Goal: Check status: Check status

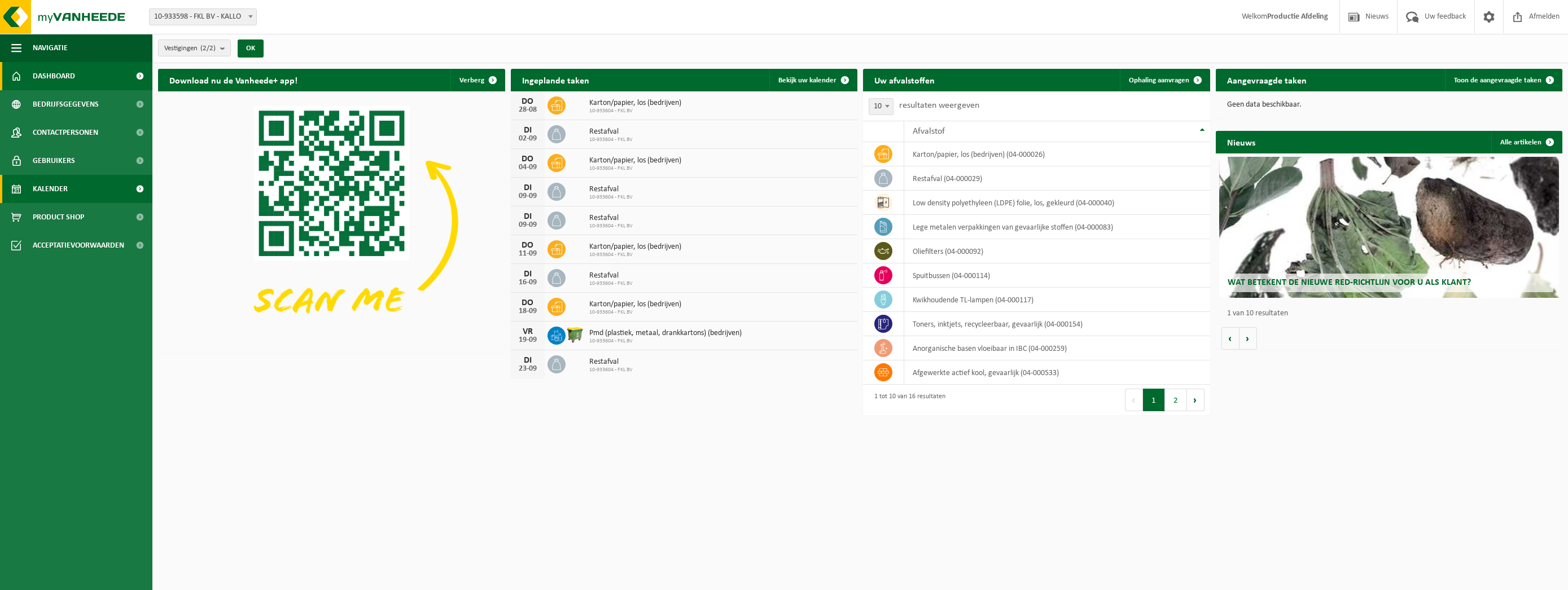
click at [58, 196] on span "Kalender" at bounding box center [49, 188] width 35 height 28
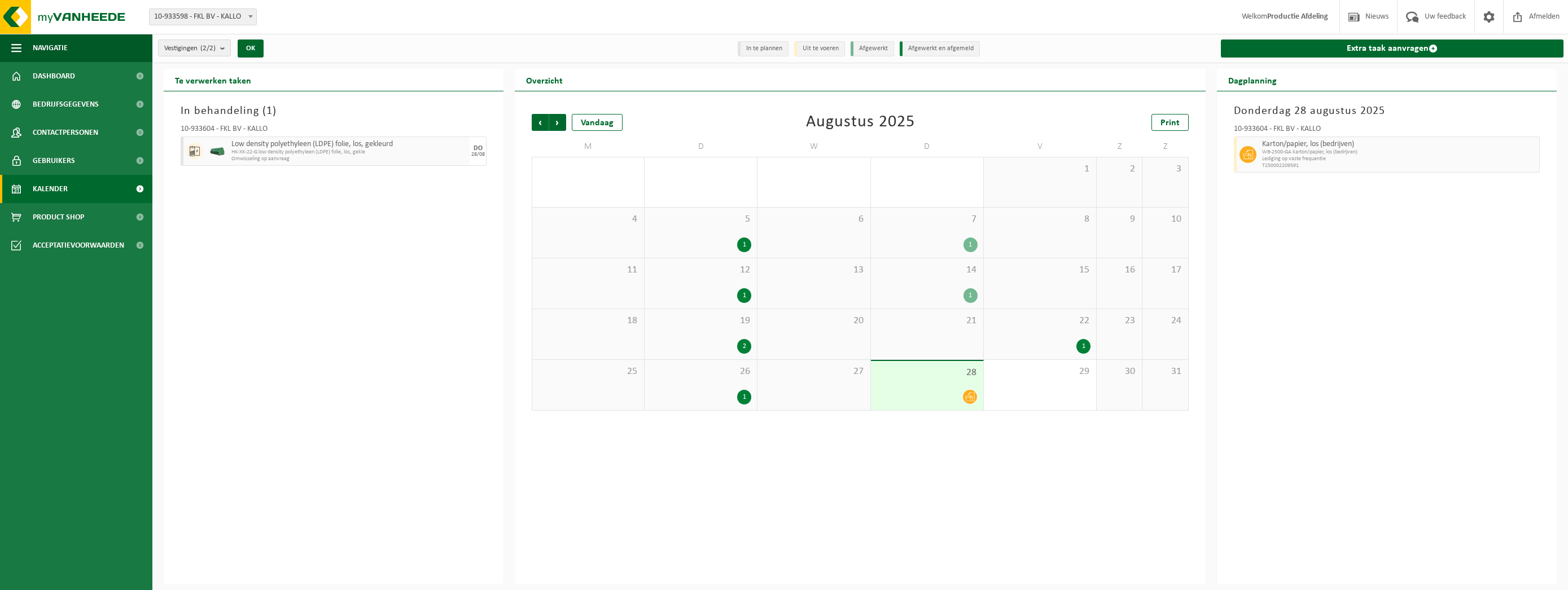
click at [907, 374] on span "28" at bounding box center [927, 373] width 101 height 13
click at [1314, 165] on span "T250002209591" at bounding box center [1399, 166] width 274 height 7
click at [1316, 156] on span "Lediging op vaste frequentie" at bounding box center [1399, 159] width 274 height 7
click at [970, 398] on icon at bounding box center [969, 397] width 9 height 9
click at [944, 383] on div "28" at bounding box center [928, 386] width 112 height 49
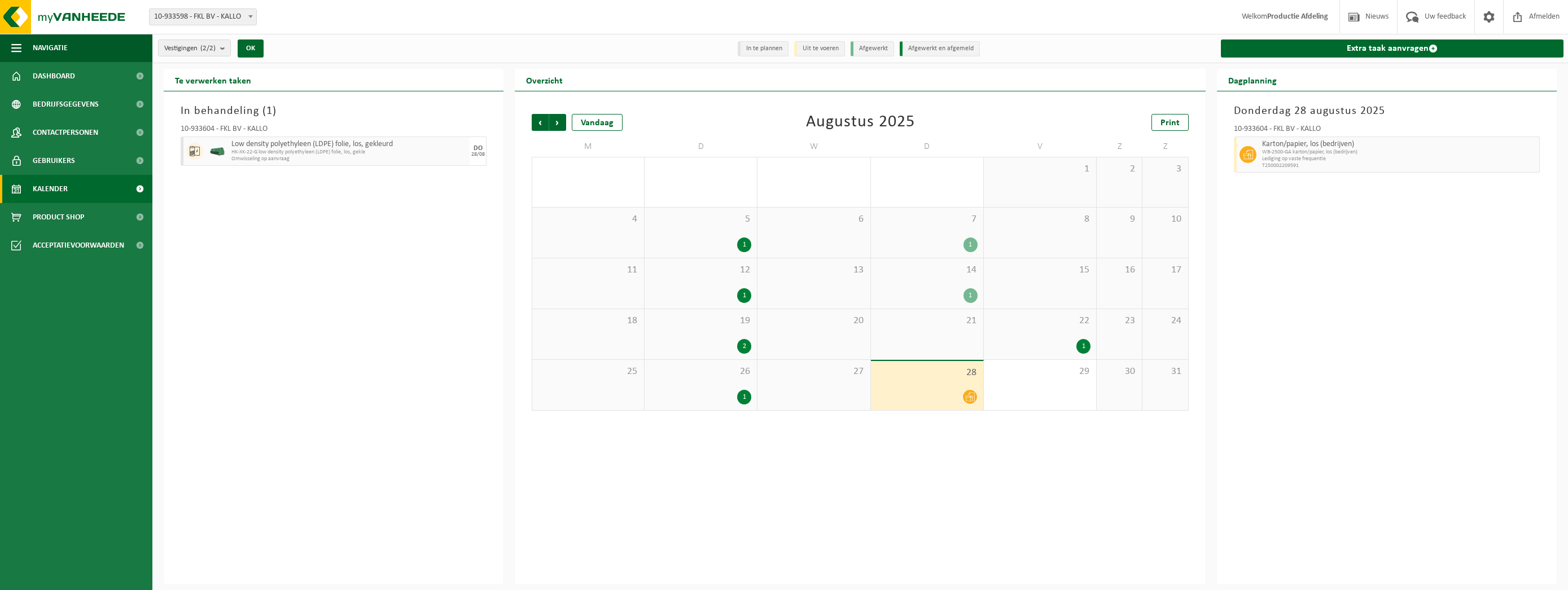
click at [1269, 129] on div "10-933604 - FKL BV - KALLO" at bounding box center [1387, 130] width 306 height 11
click at [1279, 160] on span "Lediging op vaste frequentie" at bounding box center [1399, 159] width 274 height 7
click at [731, 385] on div "26 1" at bounding box center [701, 385] width 112 height 50
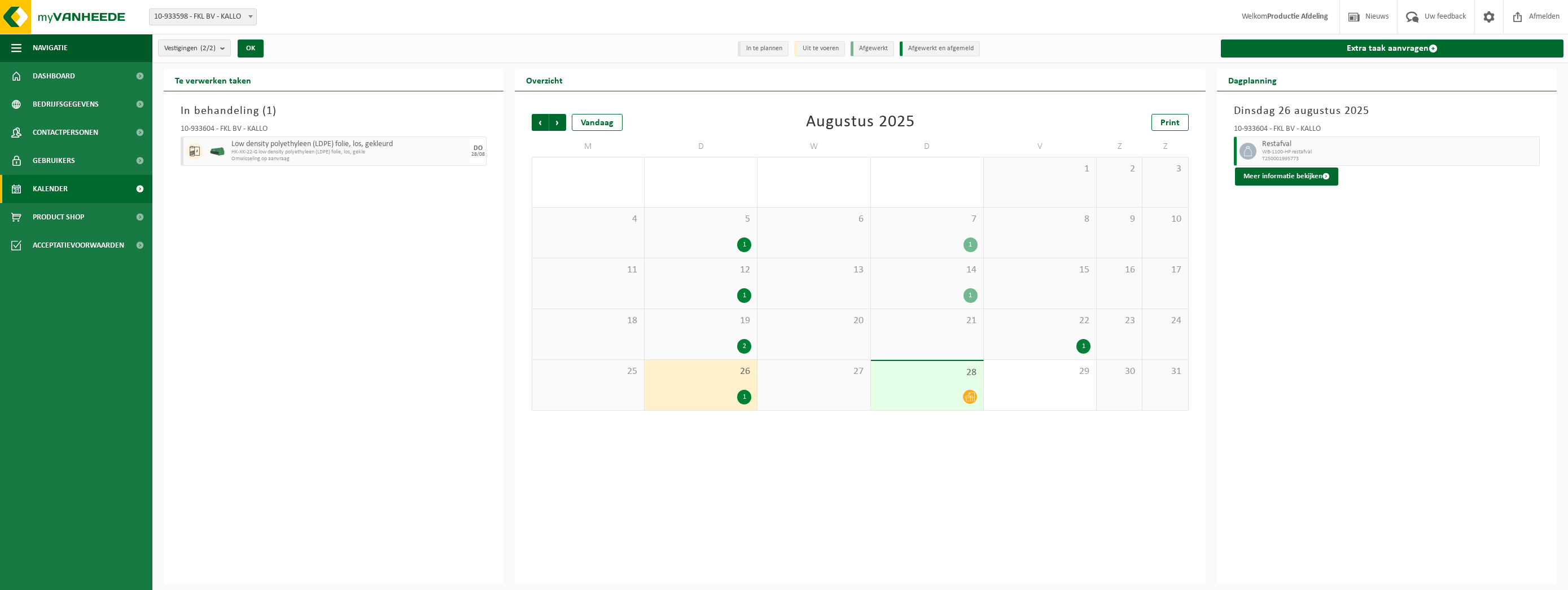
click at [889, 382] on div "28" at bounding box center [928, 386] width 112 height 49
